Goal: Task Accomplishment & Management: Complete application form

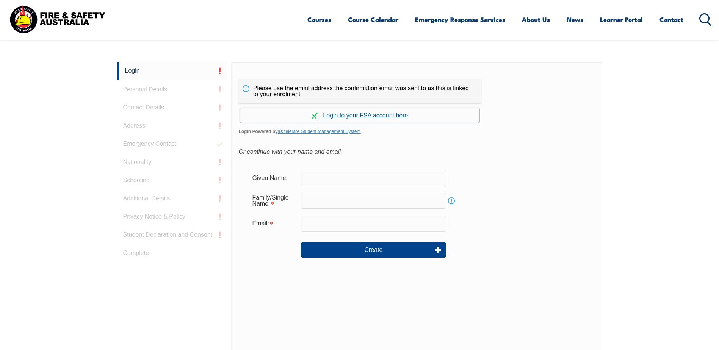
scroll to position [202, 0]
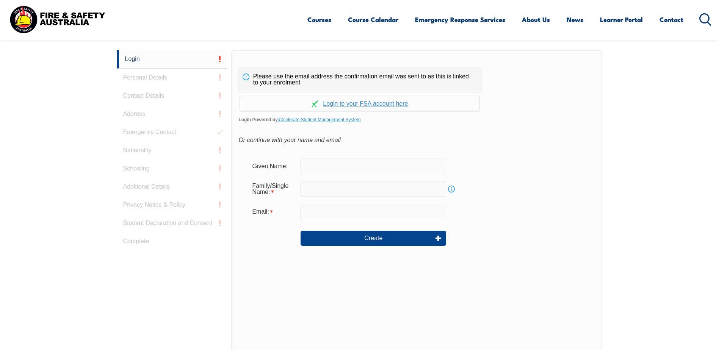
click at [354, 167] on input "text" at bounding box center [374, 166] width 146 height 16
type input "Angela"
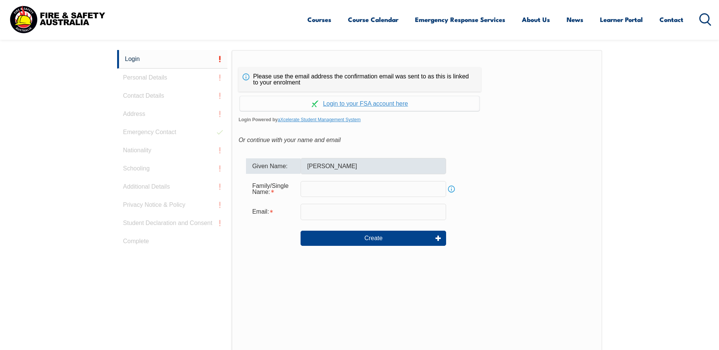
type input "Evans"
type input "[PERSON_NAME][EMAIL_ADDRESS][DOMAIN_NAME]"
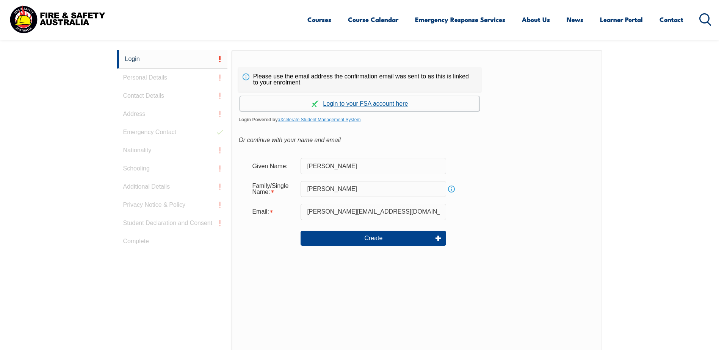
click at [357, 103] on link "Continue with aXcelerate" at bounding box center [360, 103] width 240 height 15
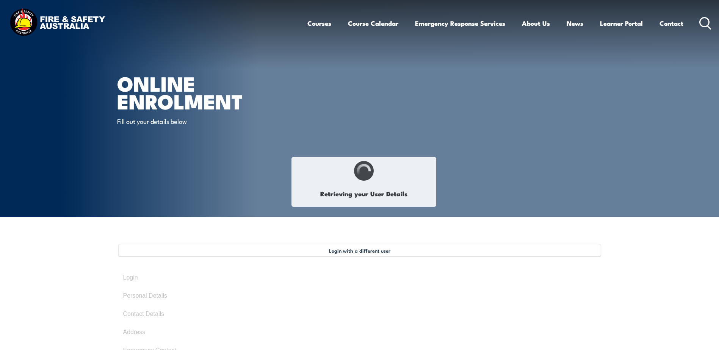
type input "[PERSON_NAME]"
type input "[DATE]"
type input "4STHWV33AV"
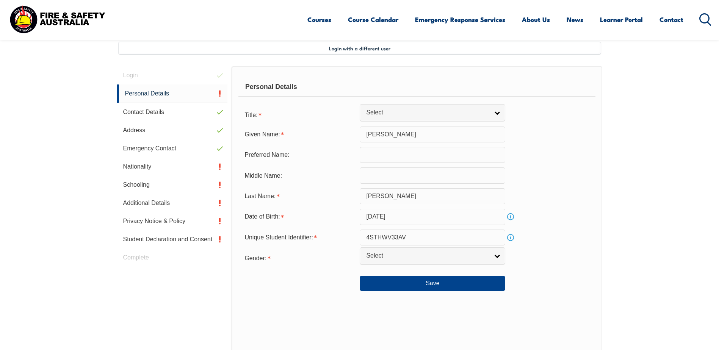
scroll to position [207, 0]
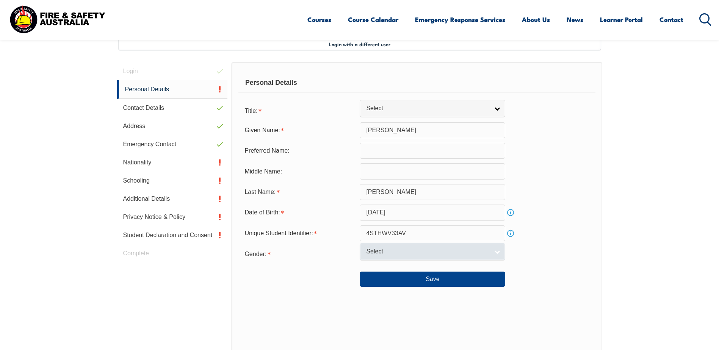
click at [421, 253] on span "Select" at bounding box center [427, 252] width 123 height 8
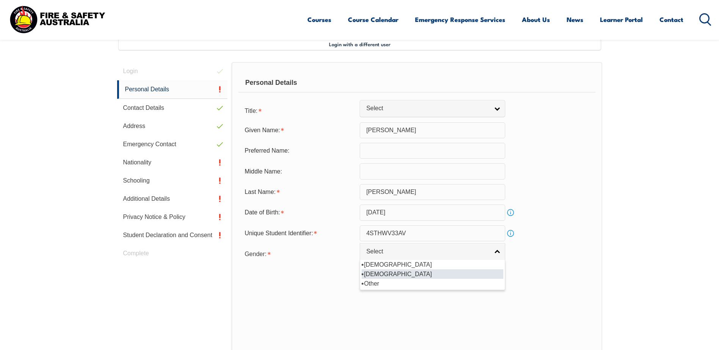
click at [397, 274] on li "[DEMOGRAPHIC_DATA]" at bounding box center [433, 273] width 142 height 9
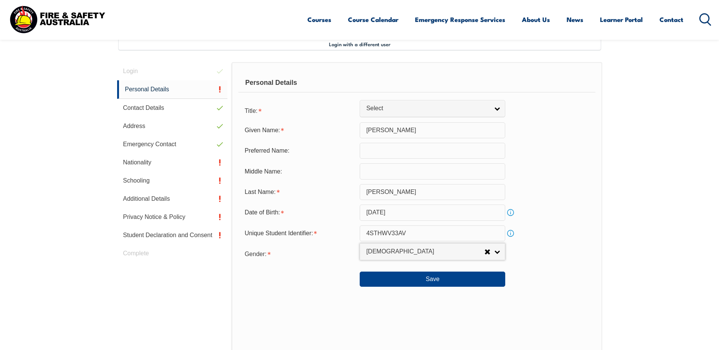
select select "F"
click at [402, 276] on button "Save" at bounding box center [433, 279] width 146 height 15
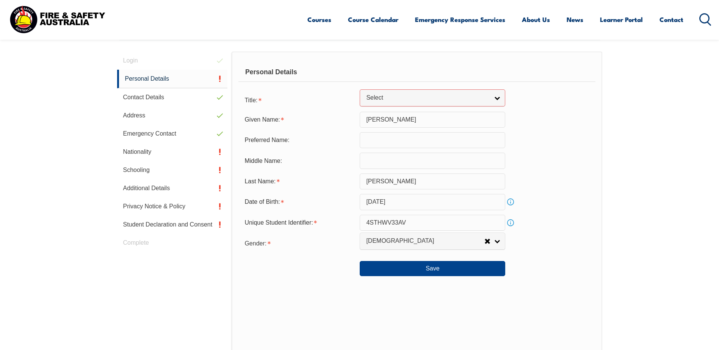
scroll to position [154, 0]
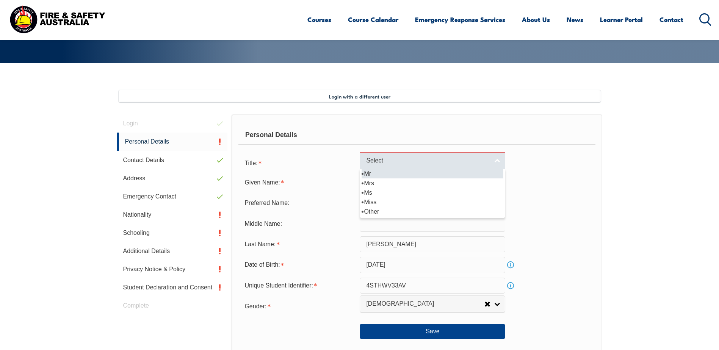
click at [380, 162] on span "Select" at bounding box center [427, 161] width 123 height 8
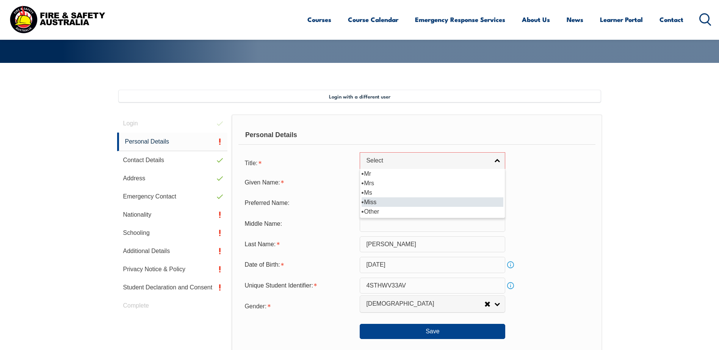
click at [376, 204] on li "Miss" at bounding box center [433, 201] width 142 height 9
select select "Miss"
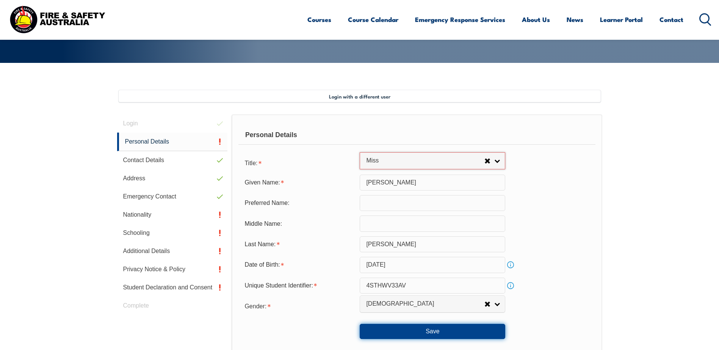
click at [414, 330] on button "Save" at bounding box center [433, 331] width 146 height 15
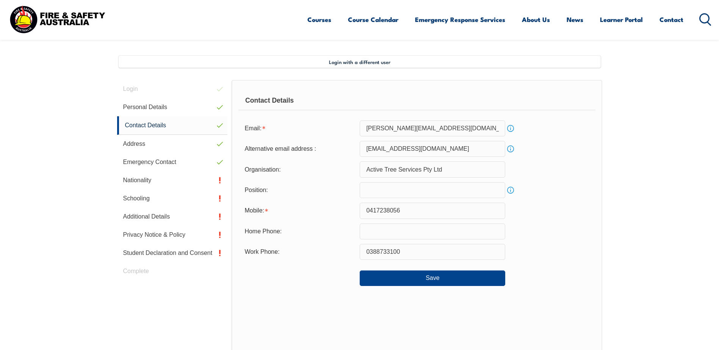
scroll to position [207, 0]
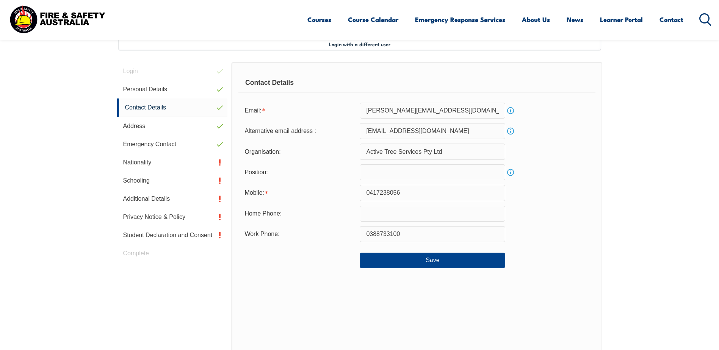
click at [384, 269] on div "Contact Details Email: [PERSON_NAME][EMAIL_ADDRESS][DOMAIN_NAME] Info Alternati…" at bounding box center [417, 219] width 370 height 315
click at [408, 259] on button "Save" at bounding box center [433, 260] width 146 height 15
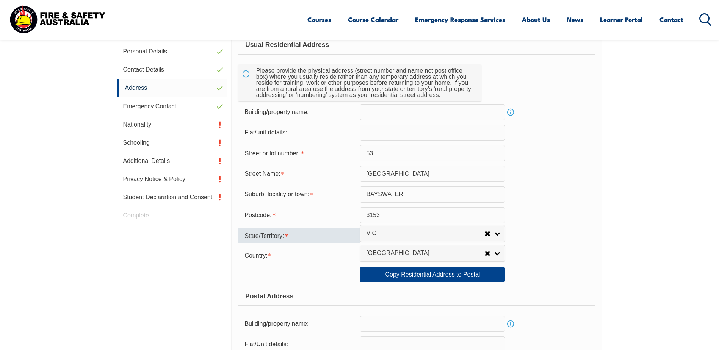
scroll to position [282, 0]
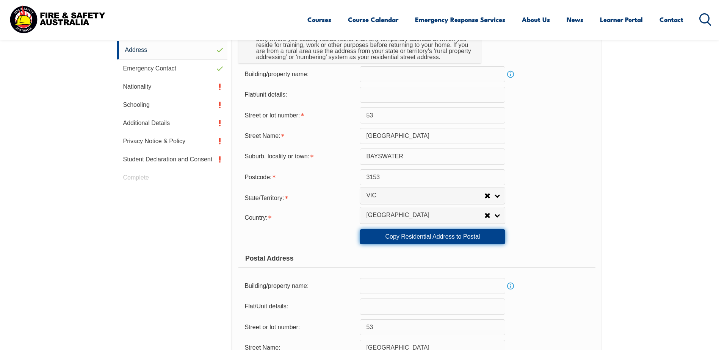
click at [391, 242] on link "Copy Residential Address to Postal" at bounding box center [433, 236] width 146 height 15
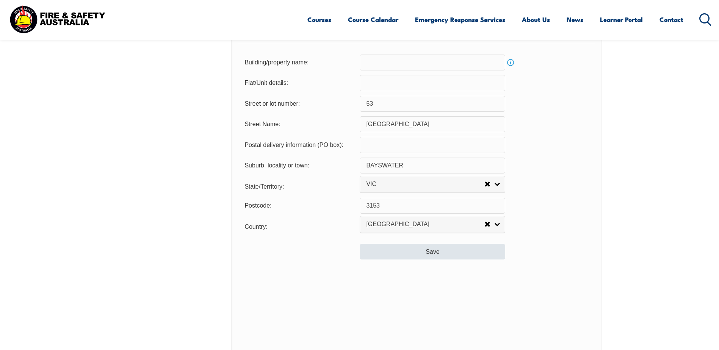
scroll to position [510, 0]
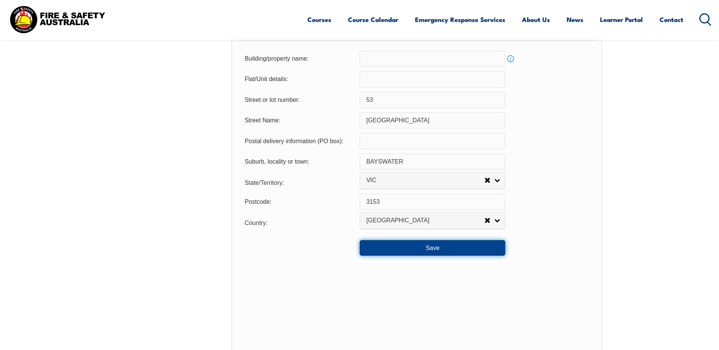
click at [374, 245] on button "Save" at bounding box center [433, 247] width 146 height 15
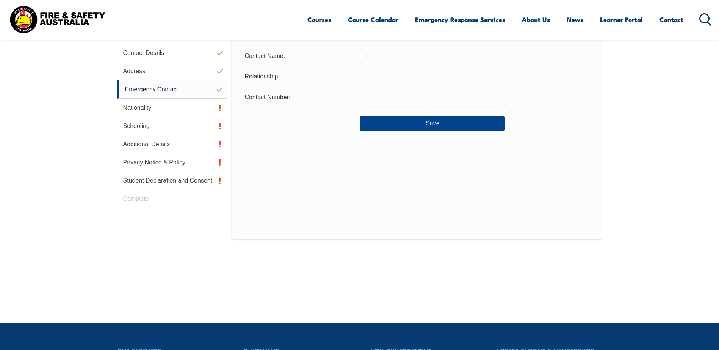
scroll to position [207, 0]
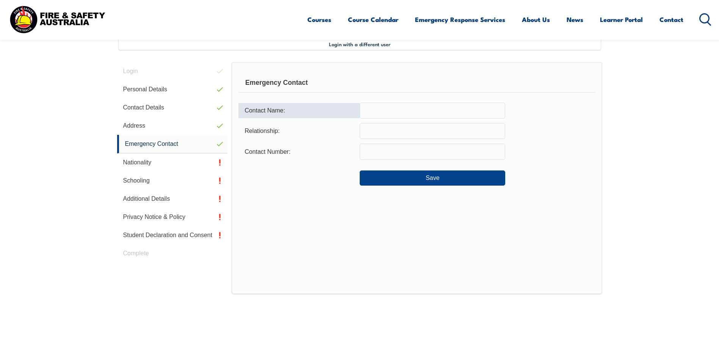
click at [375, 115] on input "text" at bounding box center [433, 111] width 146 height 16
type input "[PERSON_NAME]"
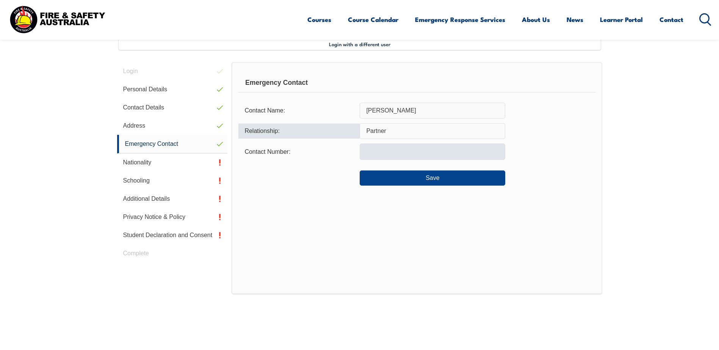
type input "Partner"
click at [393, 153] on input "text" at bounding box center [433, 152] width 146 height 16
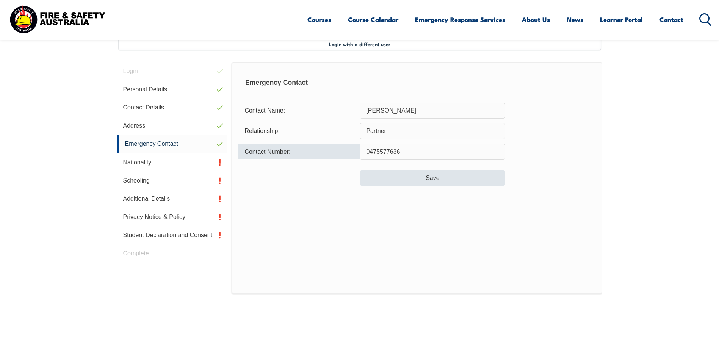
type input "0475577636"
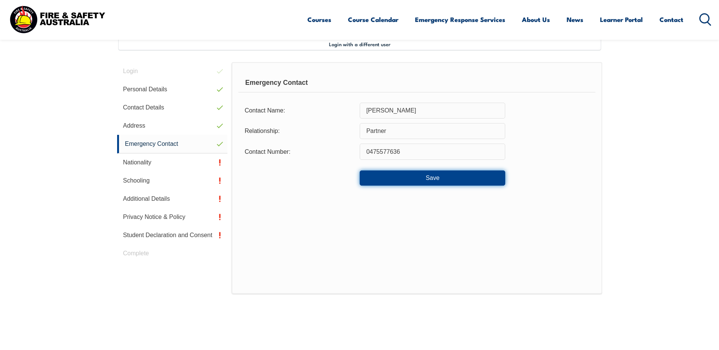
click at [408, 177] on button "Save" at bounding box center [433, 178] width 146 height 15
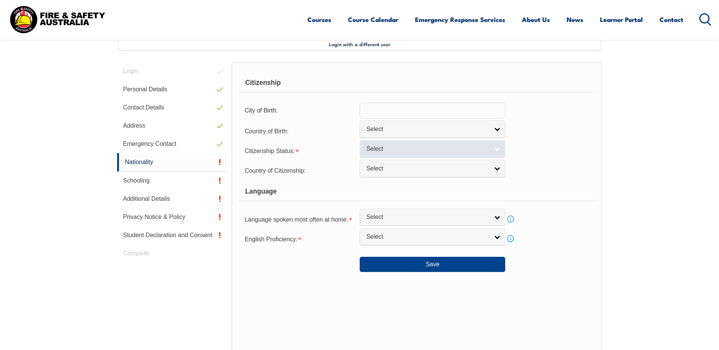
click at [414, 149] on span "Select" at bounding box center [427, 149] width 123 height 8
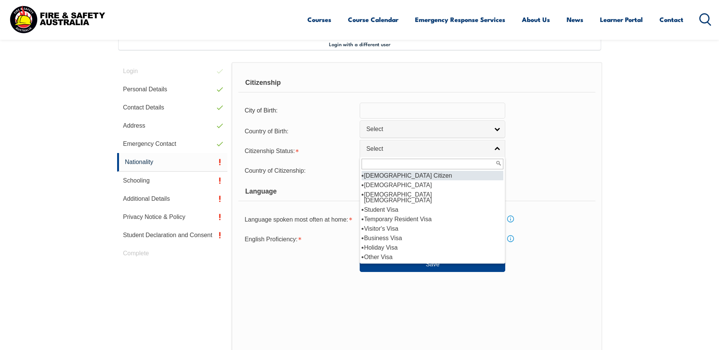
click at [410, 177] on li "[DEMOGRAPHIC_DATA] Citizen" at bounding box center [433, 175] width 142 height 9
select select "1"
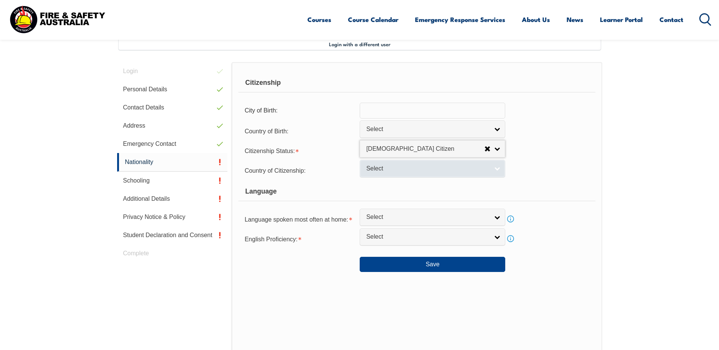
click at [395, 174] on link "Select" at bounding box center [433, 168] width 146 height 17
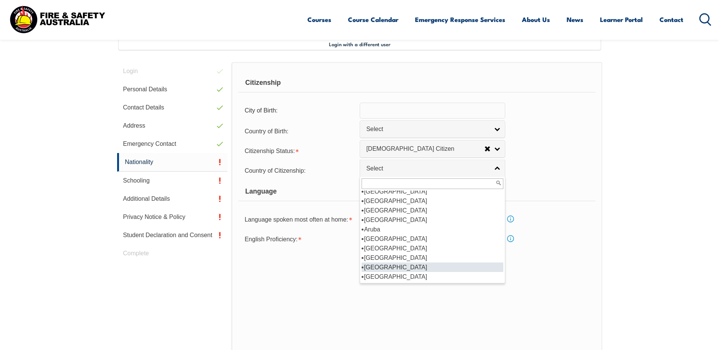
scroll to position [117, 0]
click at [284, 295] on div "Citizenship City of Birth: Country of Birth: [GEOGRAPHIC_DATA] ([DEMOGRAPHIC_DA…" at bounding box center [417, 221] width 370 height 318
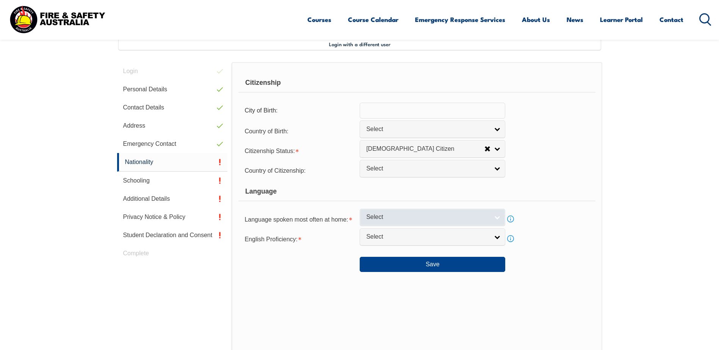
click at [377, 209] on link "Select" at bounding box center [433, 217] width 146 height 17
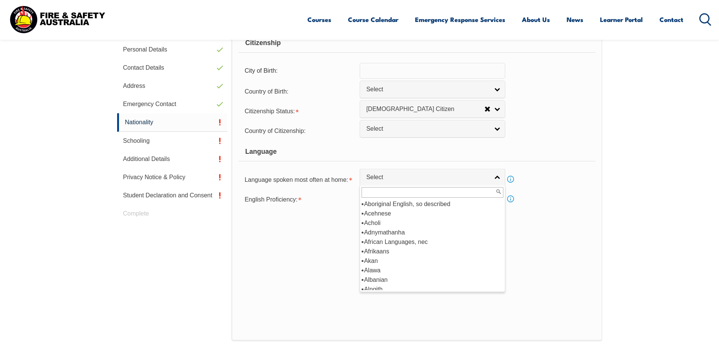
scroll to position [320, 0]
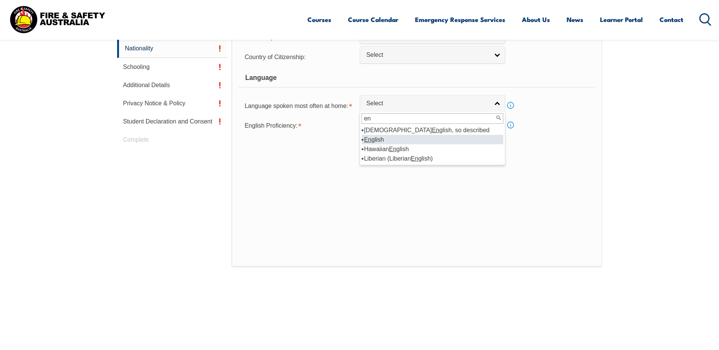
type input "en"
click at [386, 137] on li "En glish" at bounding box center [433, 139] width 142 height 9
select select "1201"
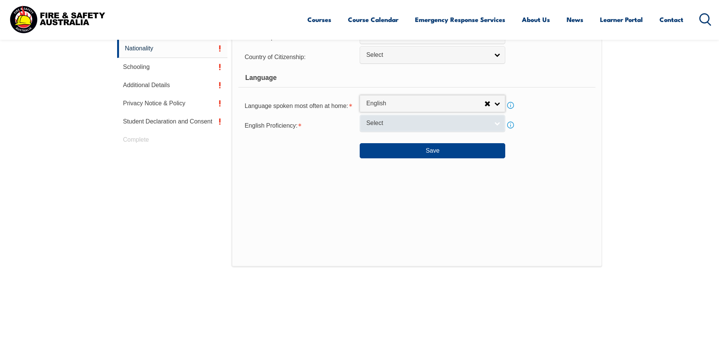
click at [384, 125] on span "Select" at bounding box center [427, 123] width 123 height 8
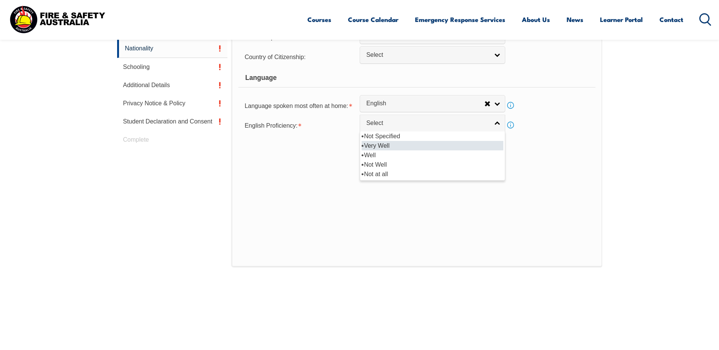
click at [388, 149] on li "Very Well" at bounding box center [433, 145] width 142 height 9
select select "1"
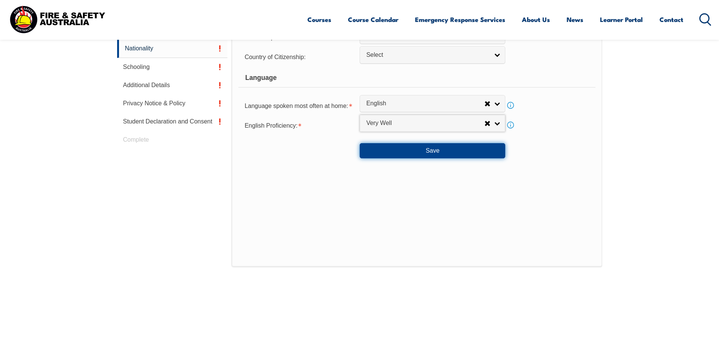
click at [392, 148] on button "Save" at bounding box center [433, 150] width 146 height 15
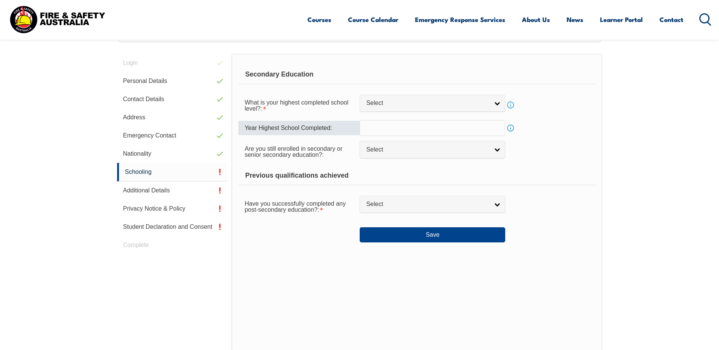
scroll to position [207, 0]
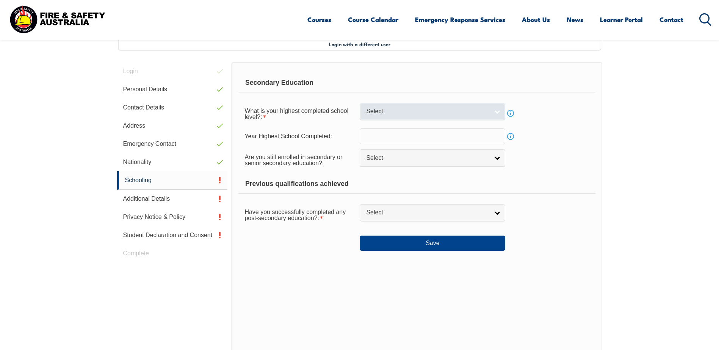
click at [420, 118] on link "Select" at bounding box center [433, 111] width 146 height 17
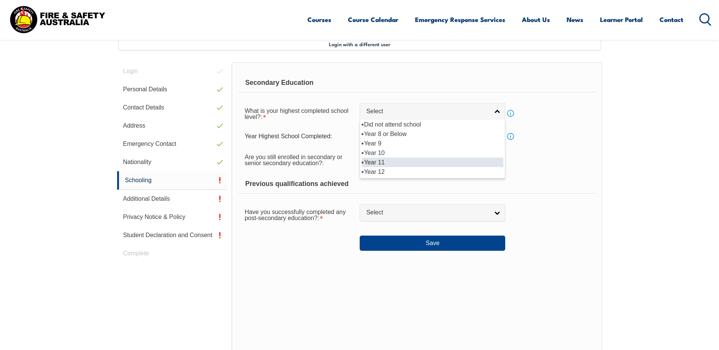
click at [404, 161] on li "Year 11" at bounding box center [433, 162] width 142 height 9
select select "11"
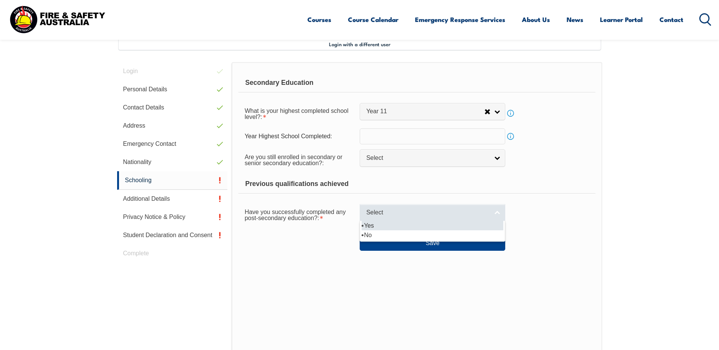
click at [413, 211] on span "Select" at bounding box center [427, 213] width 123 height 8
click at [409, 227] on li "Yes" at bounding box center [433, 225] width 142 height 9
select select "true"
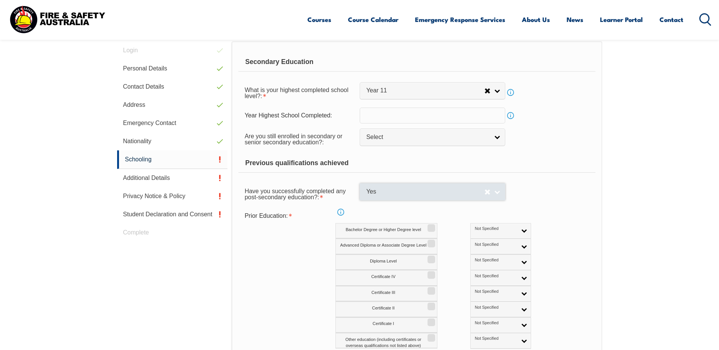
scroll to position [282, 0]
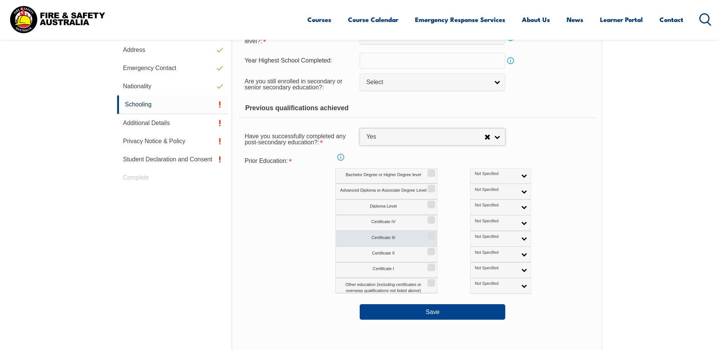
click at [431, 240] on label "Certificate III" at bounding box center [386, 239] width 102 height 16
click at [431, 234] on input "Certificate III" at bounding box center [430, 233] width 5 height 1
checkbox input "true"
click at [432, 218] on input "Certificate IV" at bounding box center [430, 217] width 5 height 1
checkbox input "true"
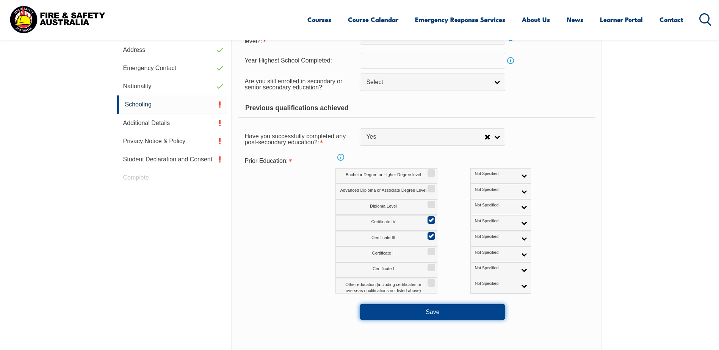
click at [438, 311] on button "Save" at bounding box center [433, 311] width 146 height 15
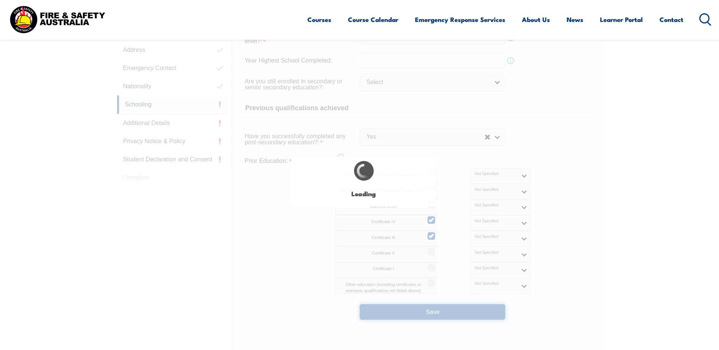
select select
select select "true"
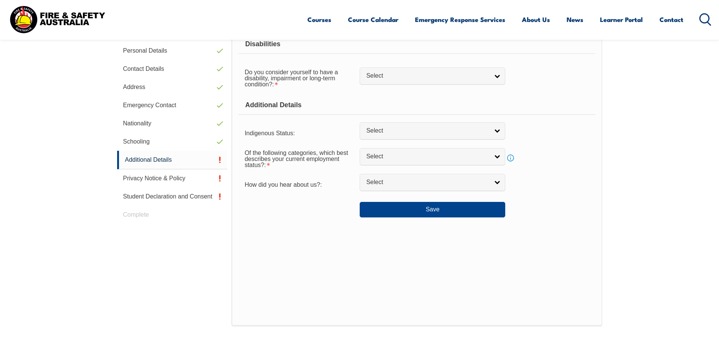
scroll to position [207, 0]
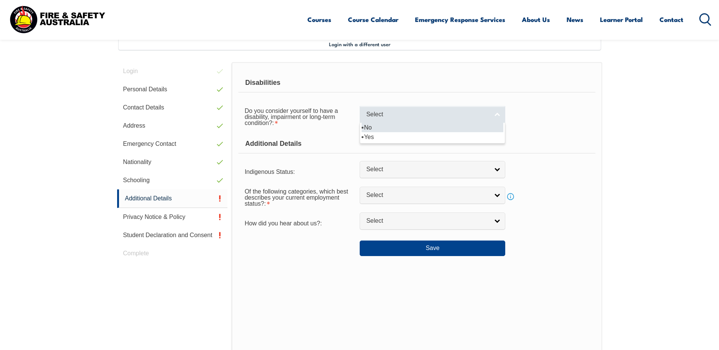
click at [374, 116] on span "Select" at bounding box center [427, 115] width 123 height 8
click at [381, 131] on li "No" at bounding box center [433, 127] width 142 height 9
select select "false"
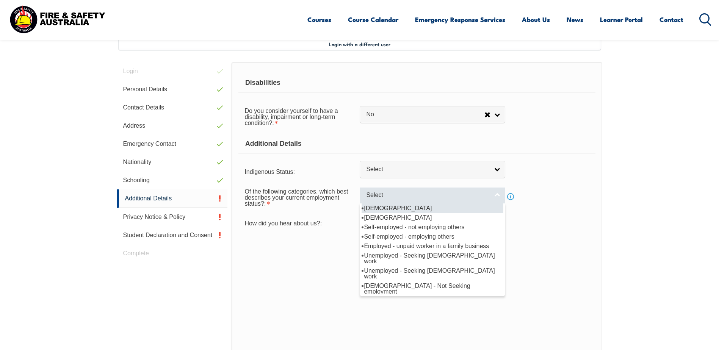
click at [389, 198] on span "Select" at bounding box center [427, 195] width 123 height 8
click at [389, 204] on li "[DEMOGRAPHIC_DATA]" at bounding box center [433, 208] width 142 height 9
select select "1"
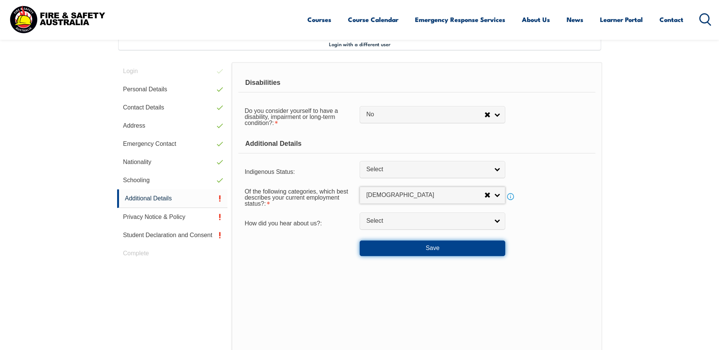
click at [399, 252] on button "Save" at bounding box center [433, 248] width 146 height 15
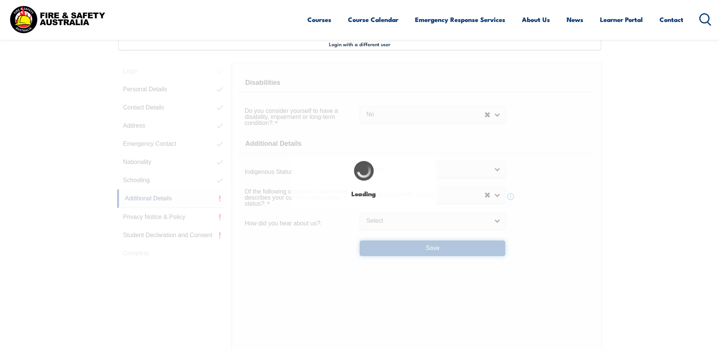
select select "false"
select select
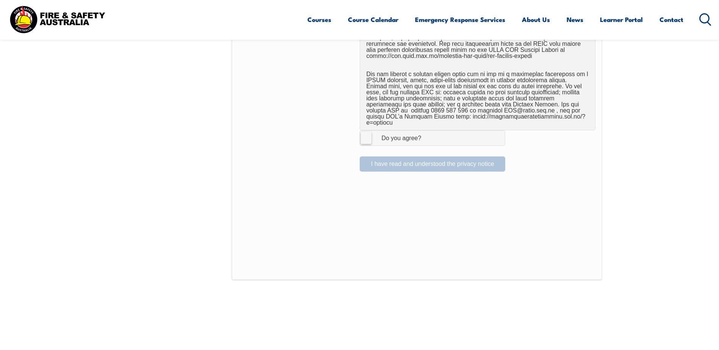
scroll to position [586, 0]
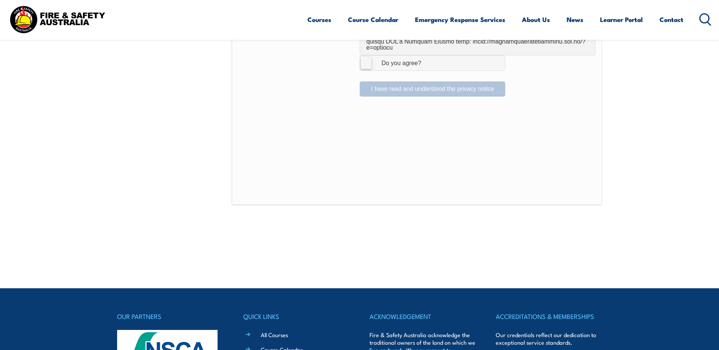
click at [368, 56] on label "I Agree Do you agree?" at bounding box center [433, 62] width 146 height 15
click at [427, 56] on input "I Agree Do you agree?" at bounding box center [433, 63] width 13 height 14
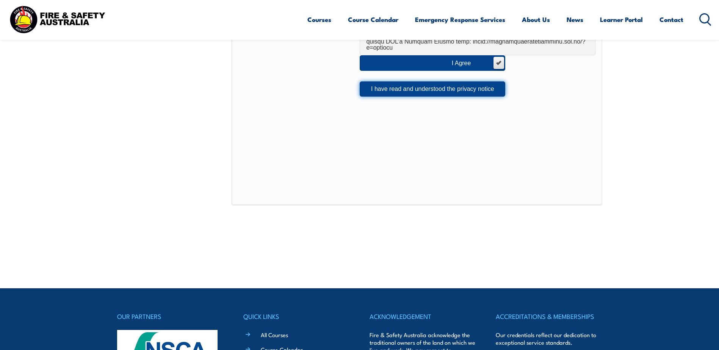
click at [388, 81] on button "I have read and understood the privacy notice" at bounding box center [433, 88] width 146 height 15
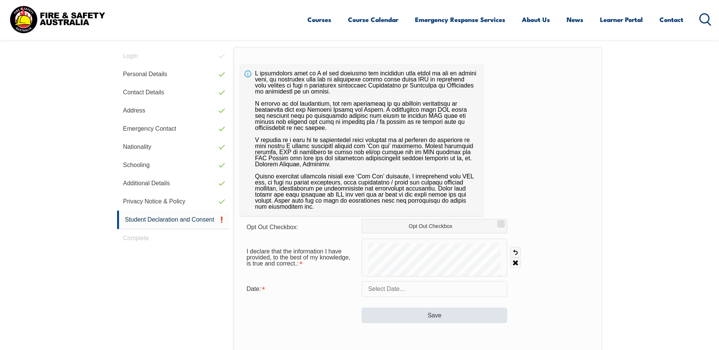
scroll to position [207, 0]
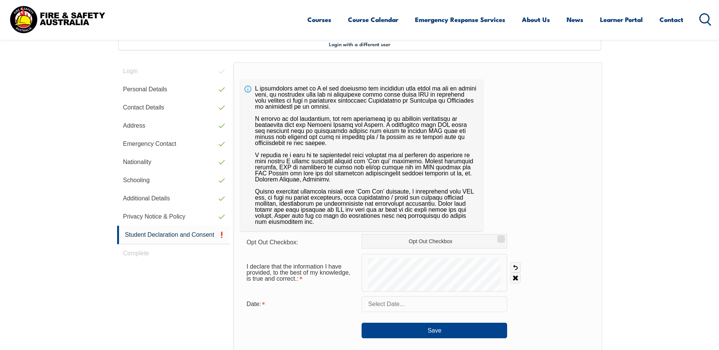
drag, startPoint x: 500, startPoint y: 237, endPoint x: 467, endPoint y: 252, distance: 36.1
click at [500, 237] on input "Opt Out Checkbox" at bounding box center [500, 236] width 5 height 1
checkbox input "true"
click at [518, 276] on link "Clear" at bounding box center [515, 278] width 11 height 11
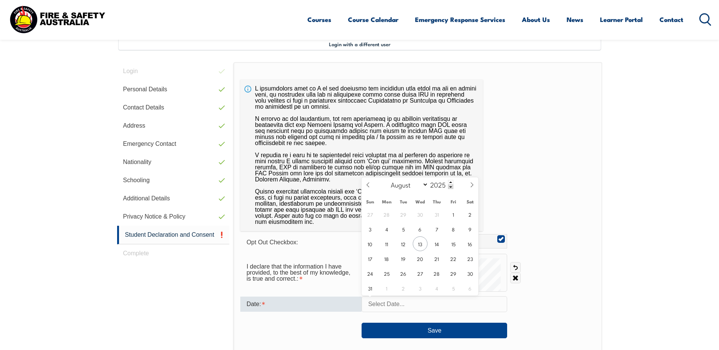
click at [426, 306] on input "text" at bounding box center [435, 304] width 146 height 16
click at [421, 247] on span "13" at bounding box center [420, 243] width 15 height 15
type input "[DATE]"
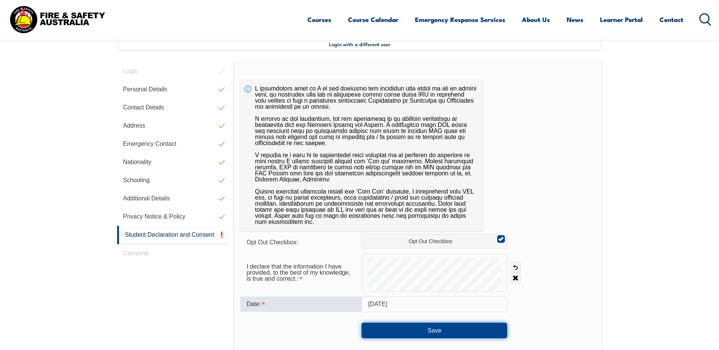
click at [438, 328] on button "Save" at bounding box center [435, 330] width 146 height 15
